Goal: Obtain resource: Obtain resource

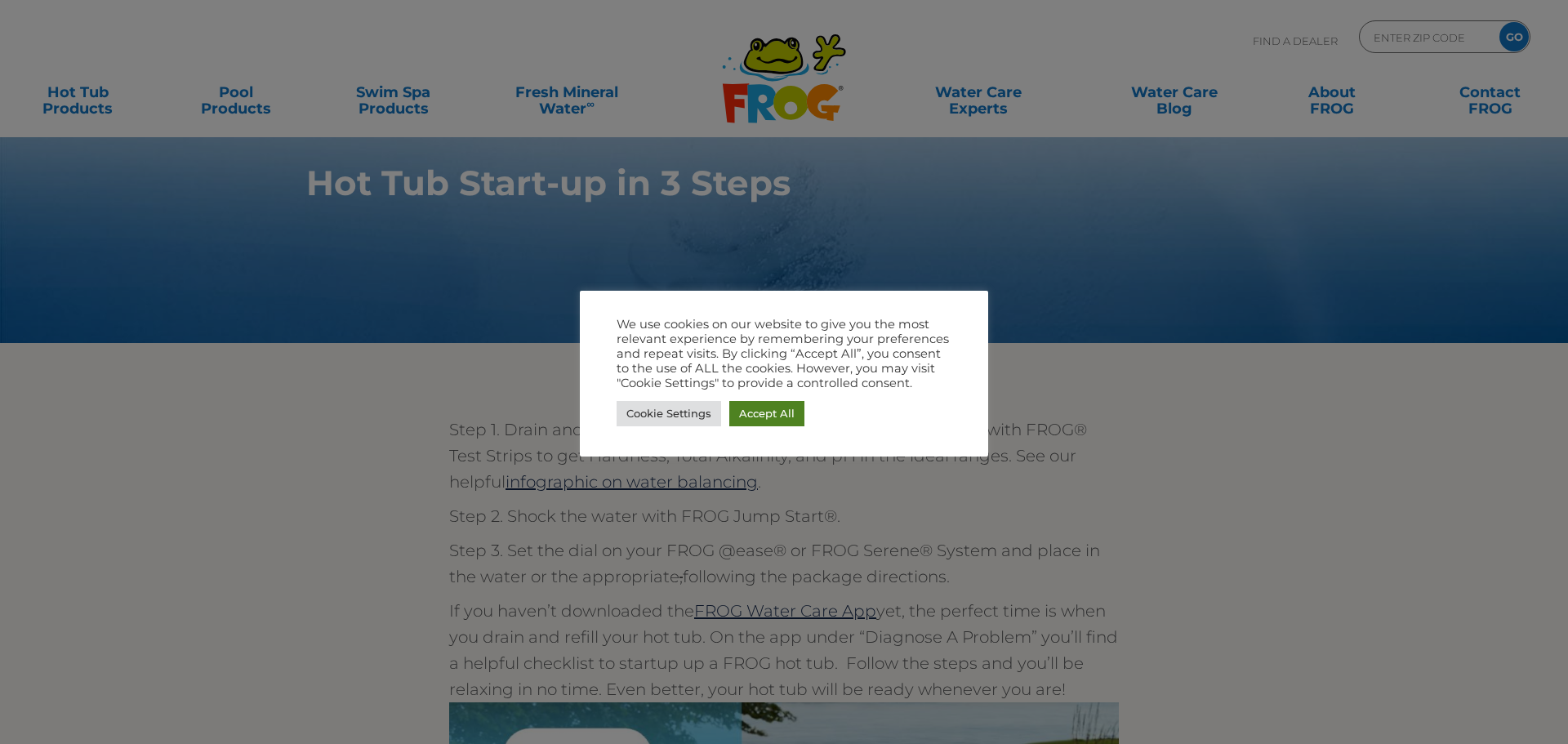
click at [768, 412] on link "Accept All" at bounding box center [766, 413] width 75 height 26
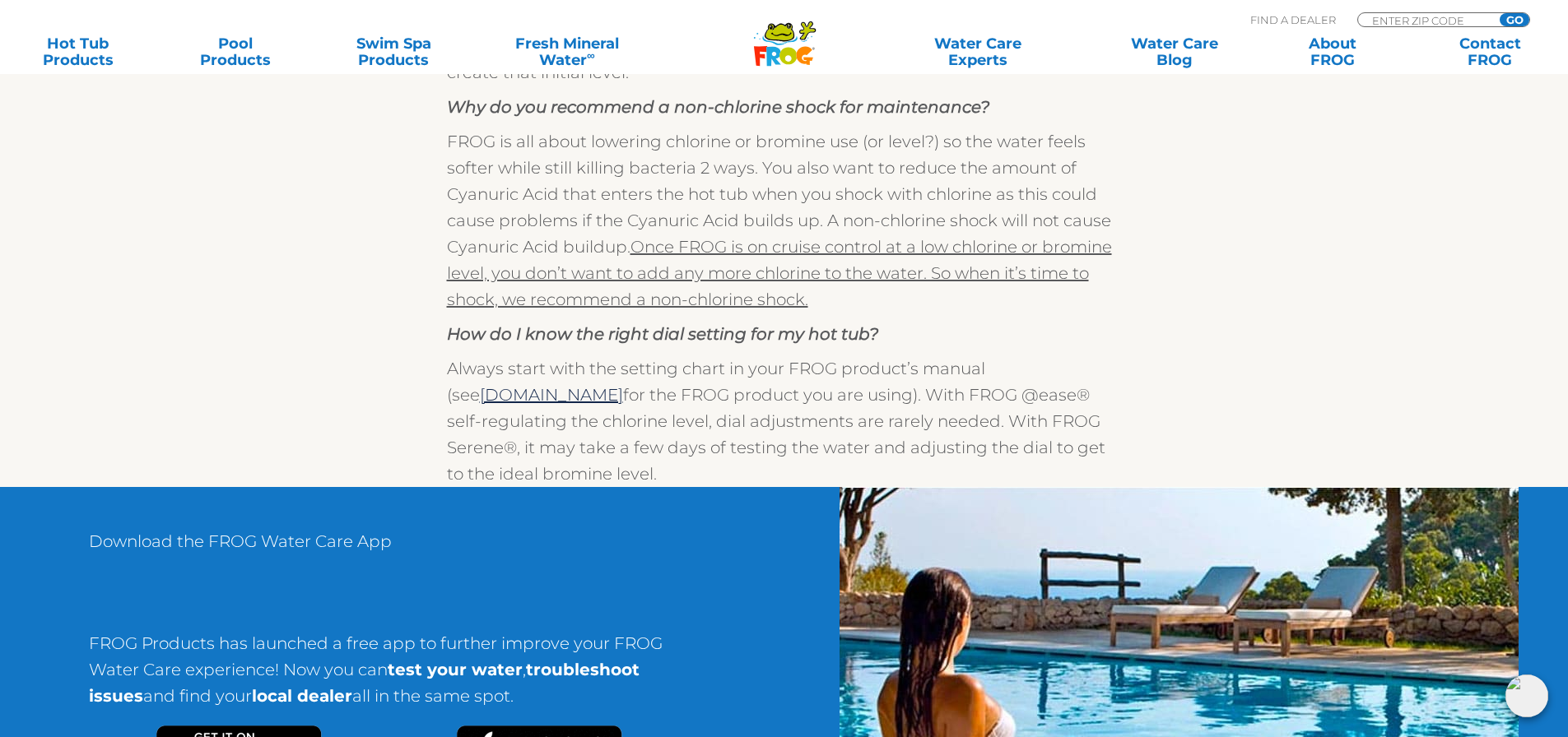
scroll to position [1481, 0]
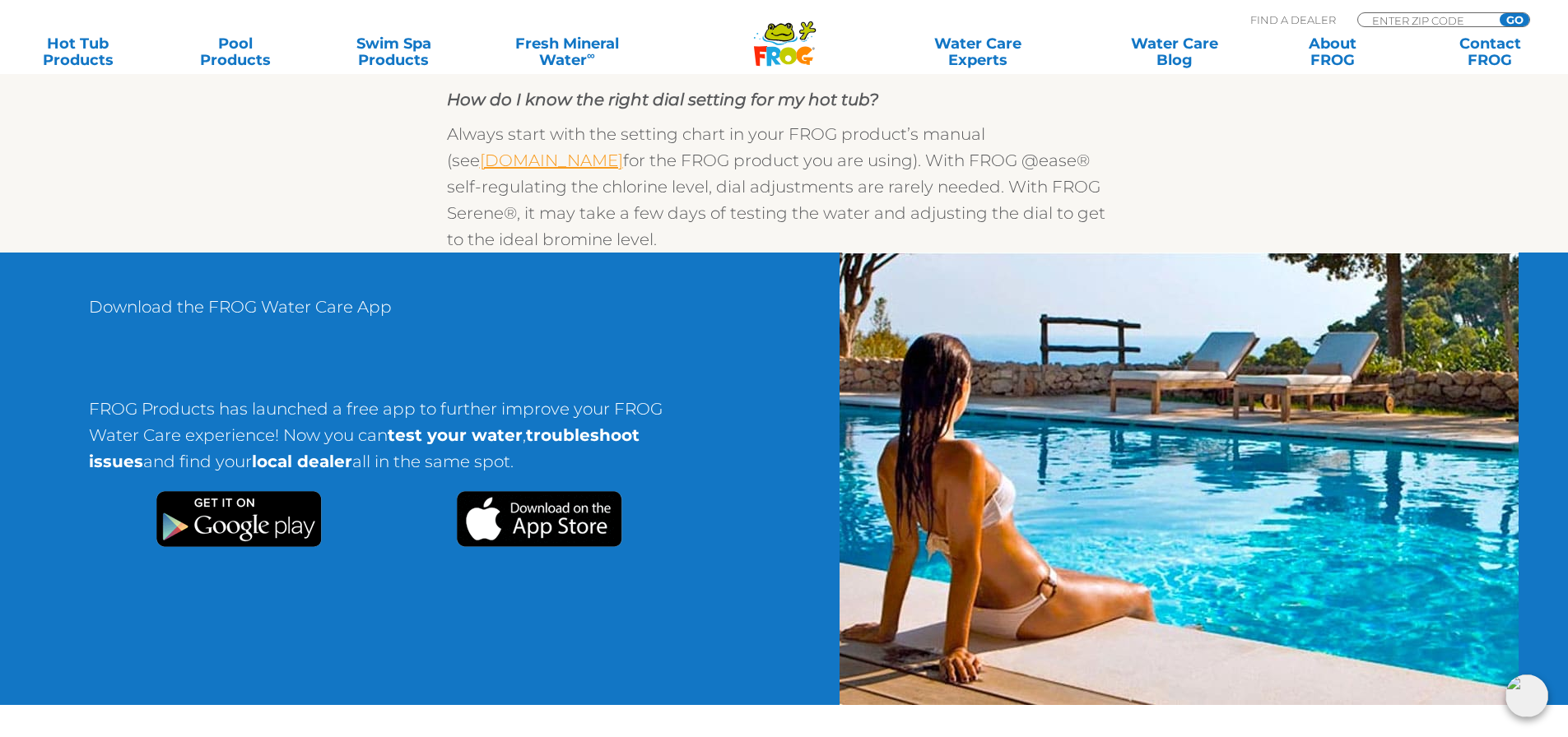
click at [515, 164] on link "frogproducts.com" at bounding box center [552, 160] width 144 height 19
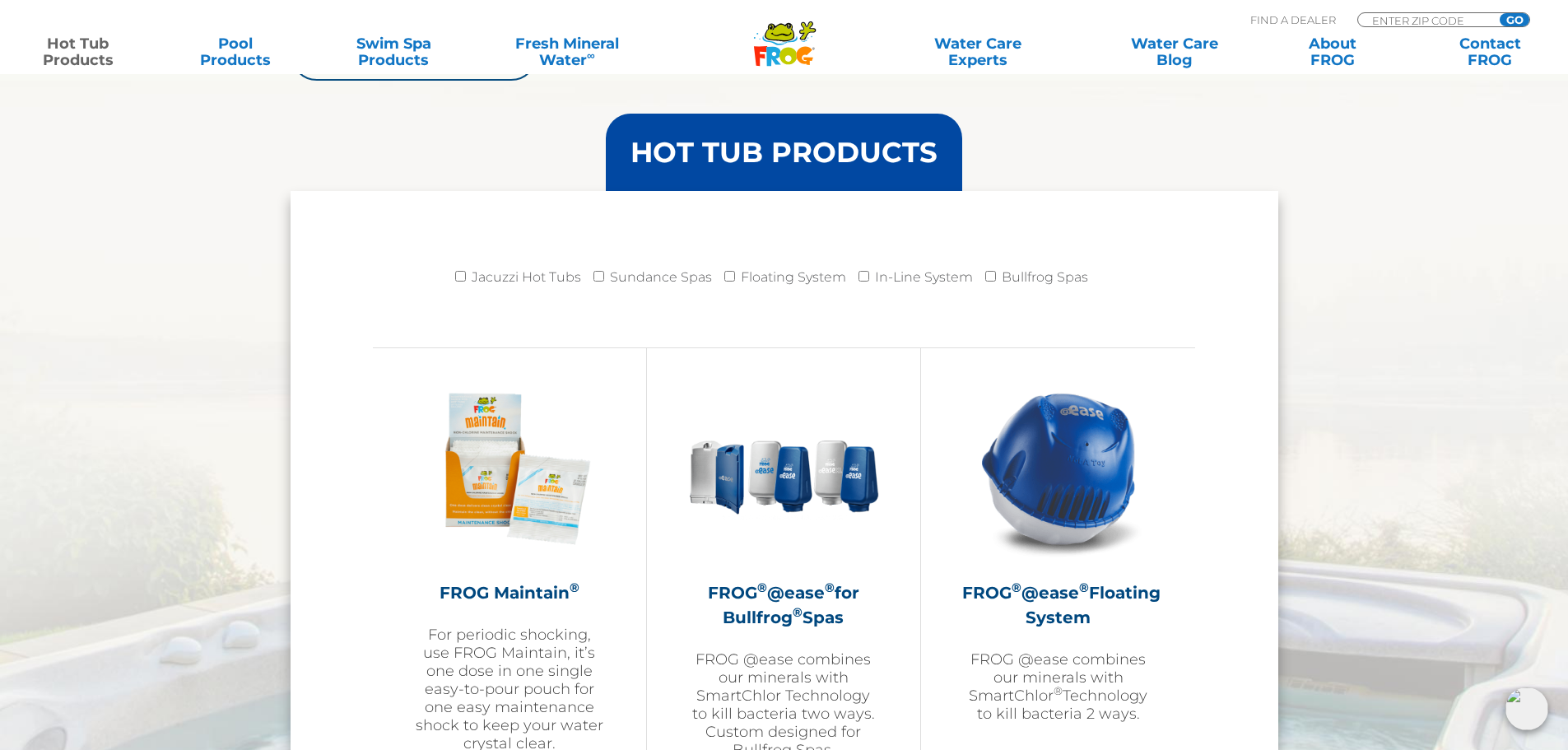
scroll to position [1647, 0]
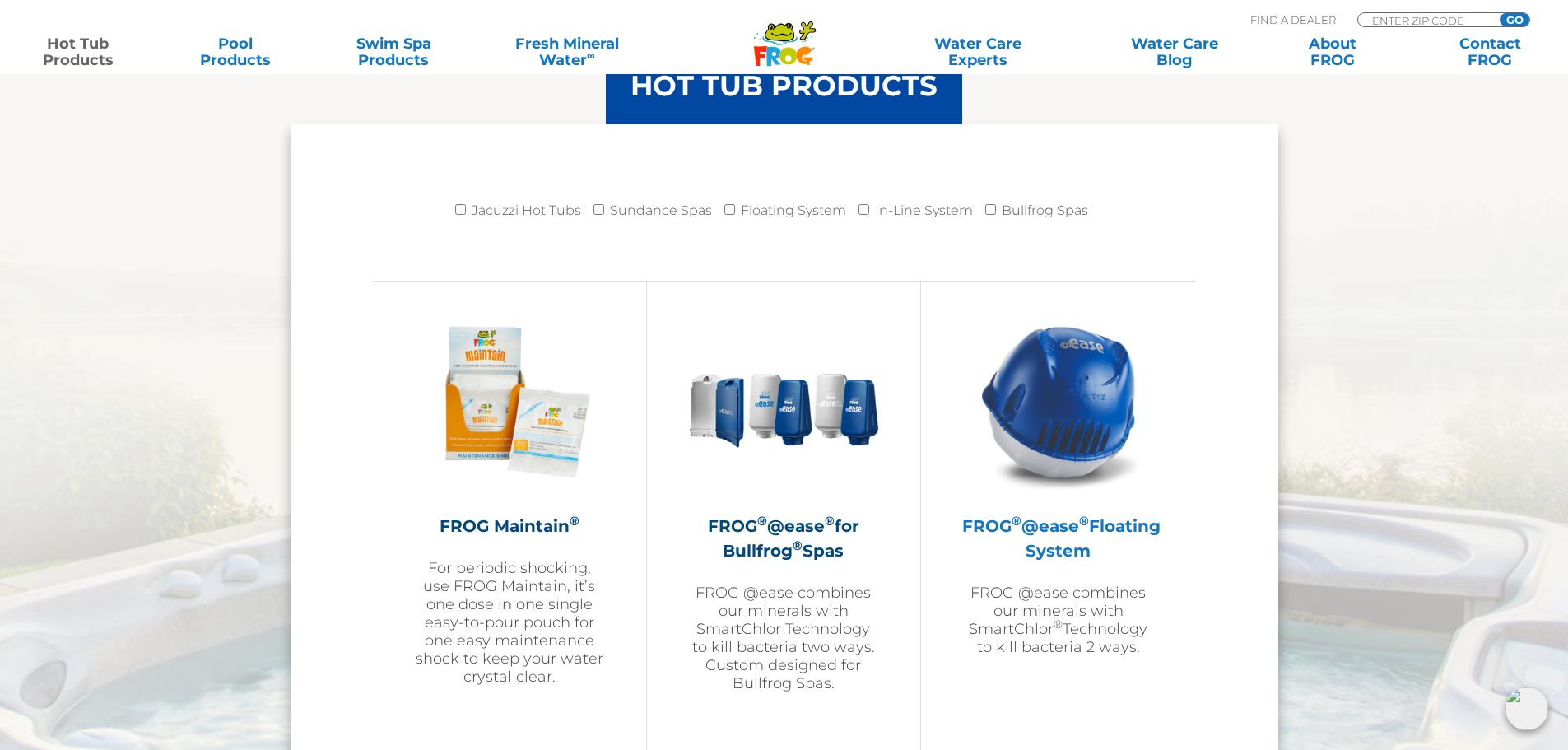
click at [1095, 550] on h2 "FROG ® @ease ® Floating System" at bounding box center [1058, 539] width 191 height 50
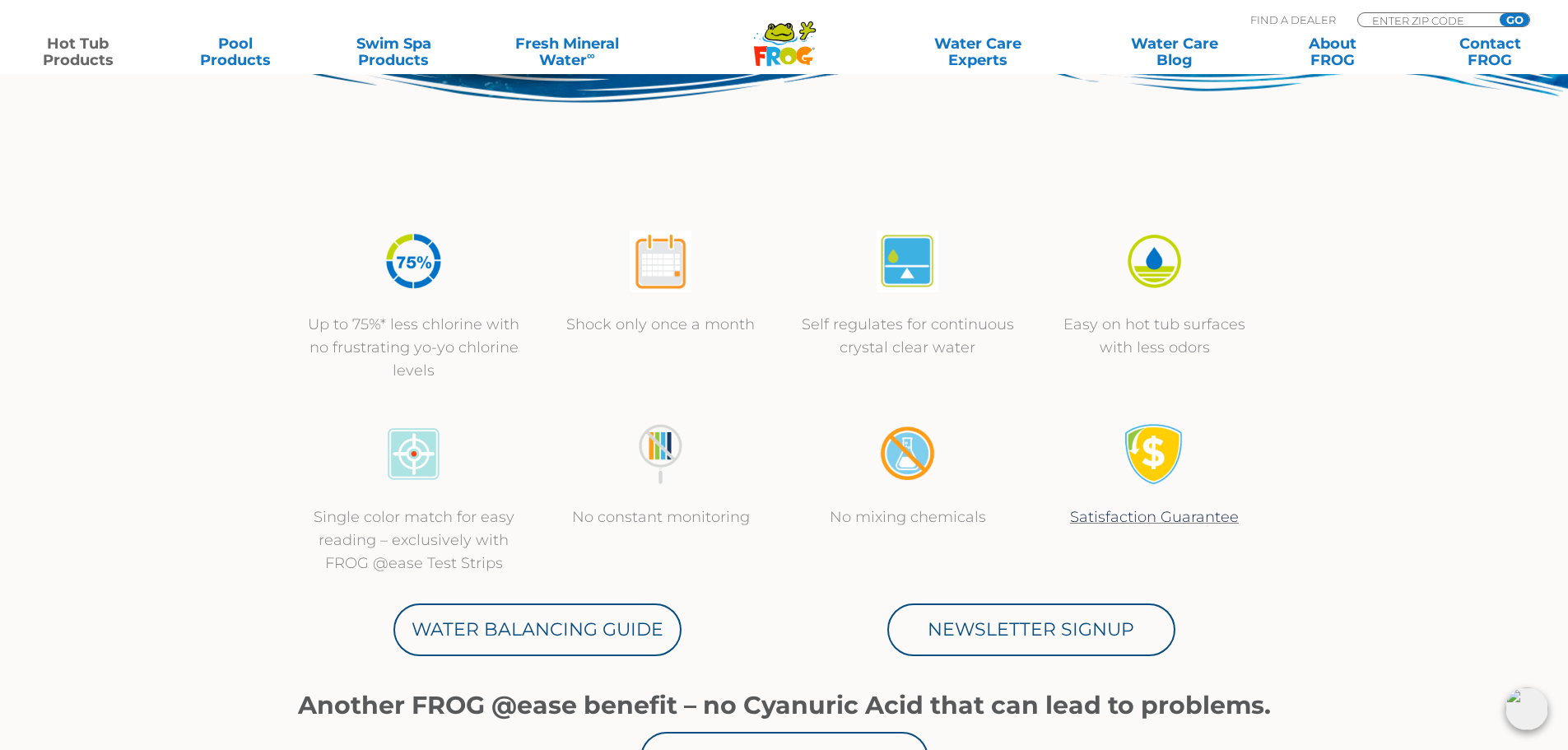
scroll to position [494, 0]
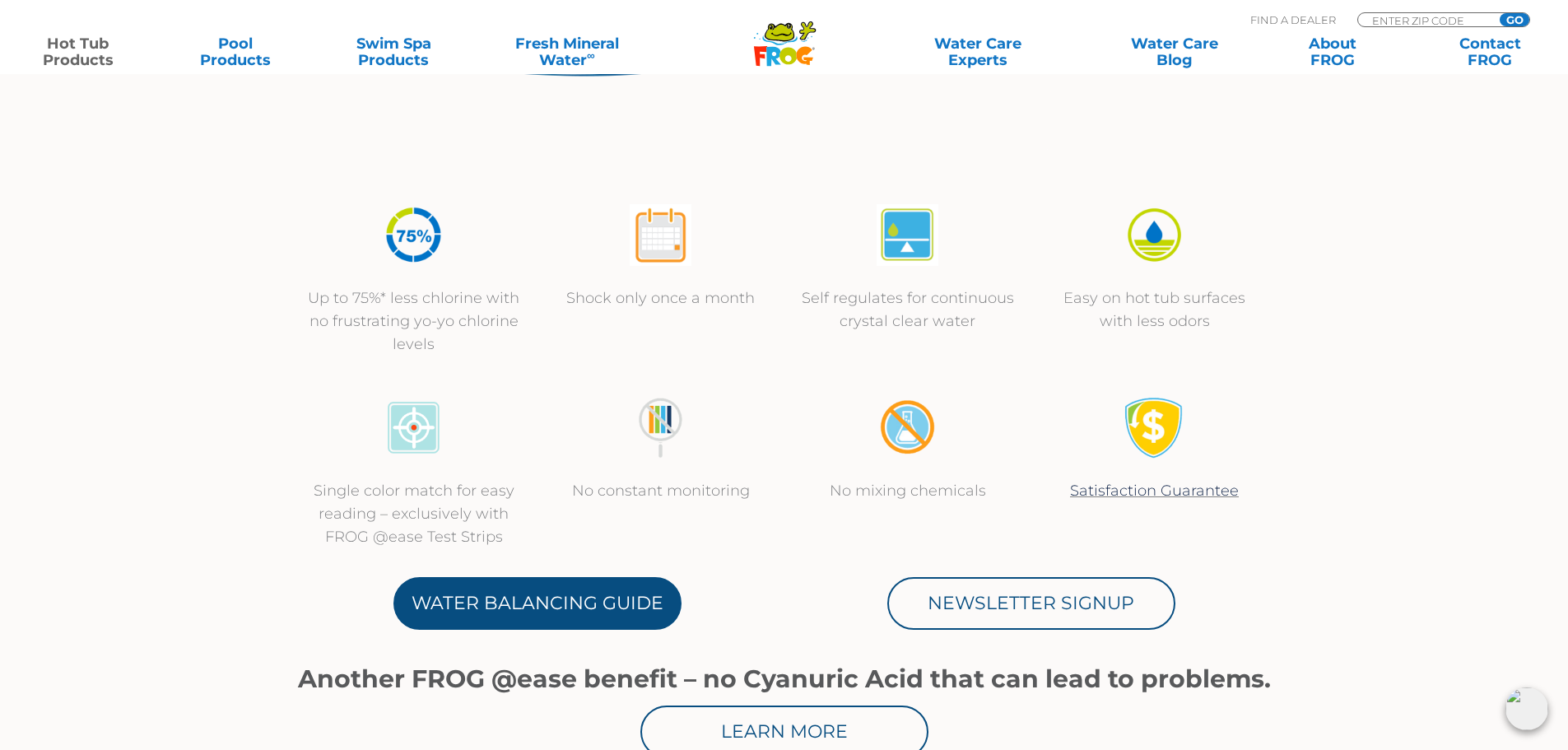
click at [605, 606] on link "Water Balancing Guide" at bounding box center [537, 603] width 288 height 52
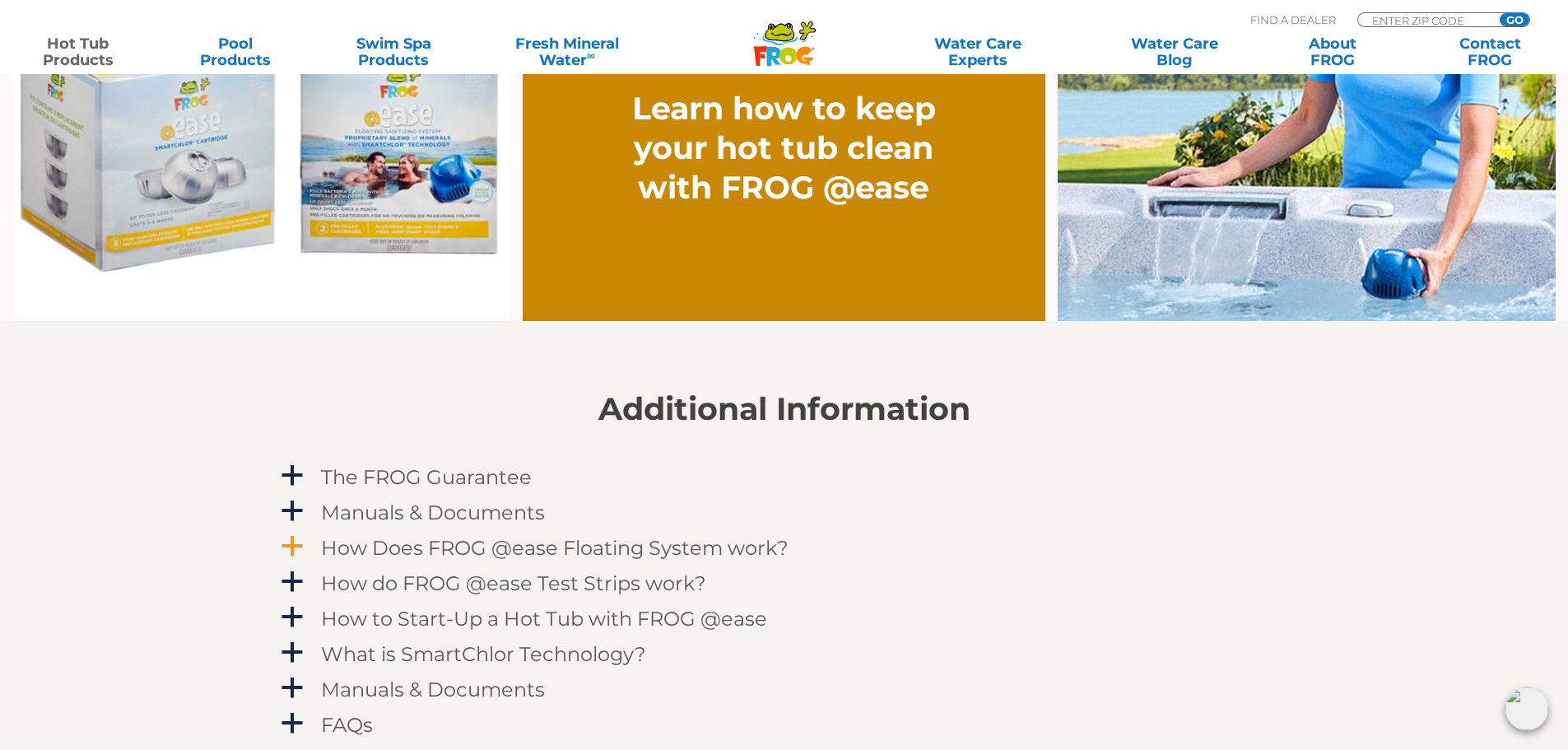
scroll to position [1482, 0]
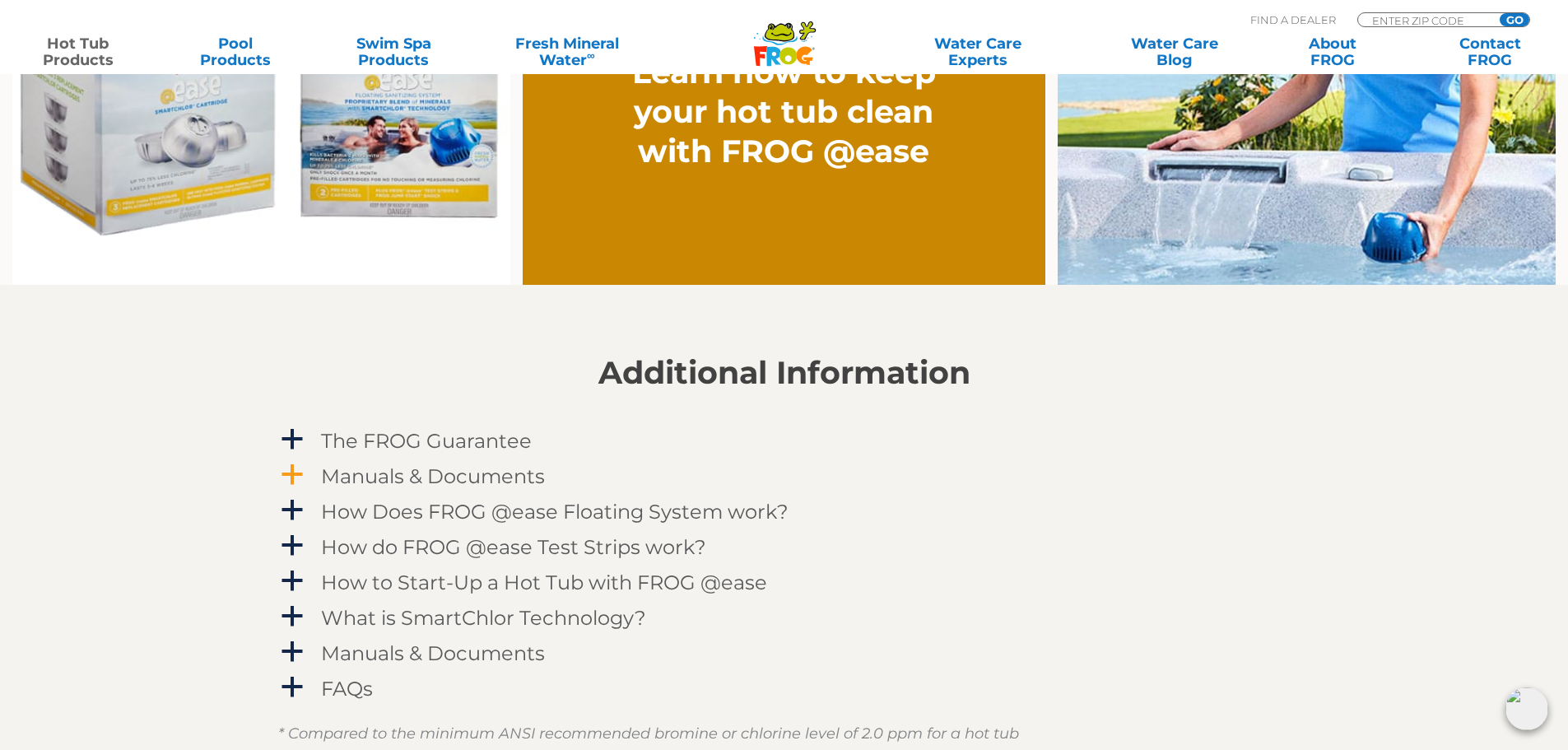
click at [298, 476] on span "a" at bounding box center [293, 475] width 25 height 25
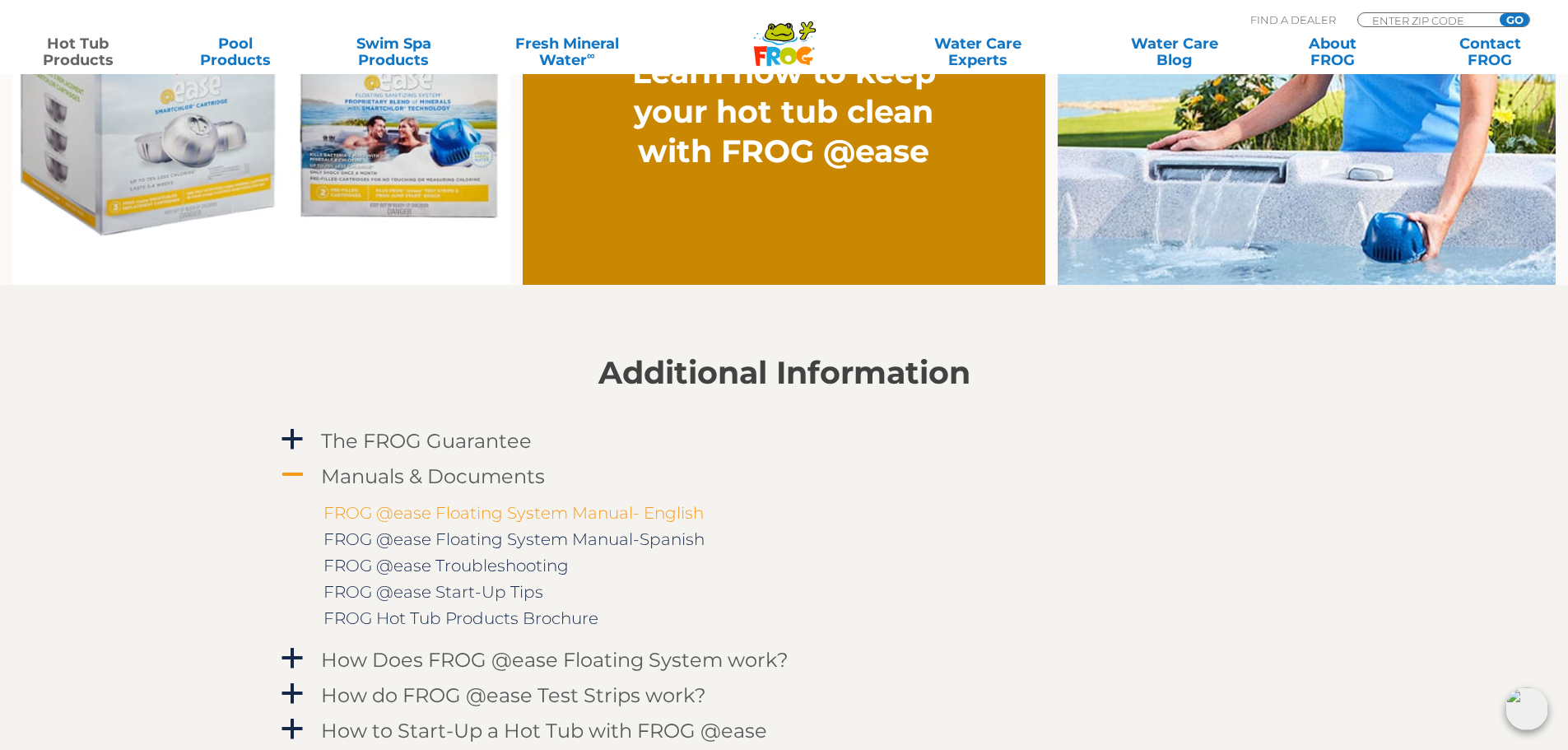
click at [454, 521] on link "FROG @ease Floating System Manual- English" at bounding box center [513, 513] width 380 height 20
